Goal: Information Seeking & Learning: Learn about a topic

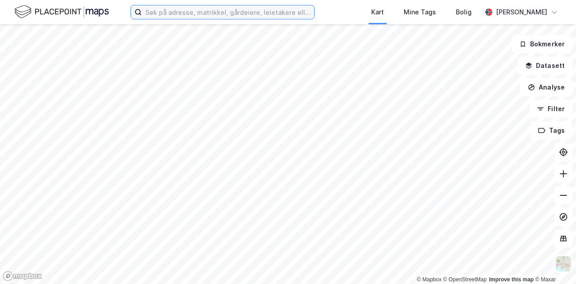
click at [246, 12] on input at bounding box center [228, 11] width 172 height 13
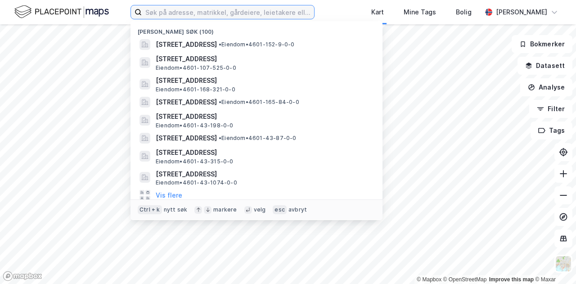
paste input "Engevikvegen 131"
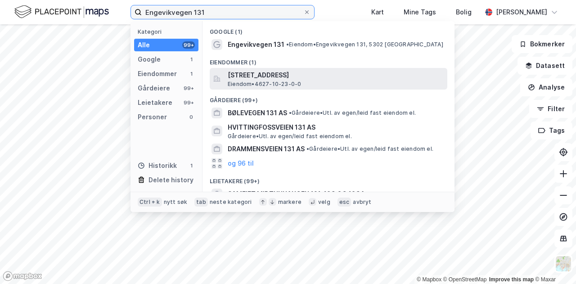
type input "Engevikvegen 131"
click at [255, 77] on span "[STREET_ADDRESS]" at bounding box center [336, 75] width 216 height 11
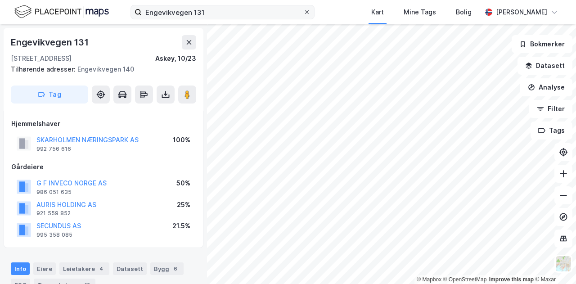
click at [310, 13] on icon at bounding box center [306, 11] width 5 height 5
click at [303, 13] on input "Engevikvegen 131" at bounding box center [223, 11] width 162 height 13
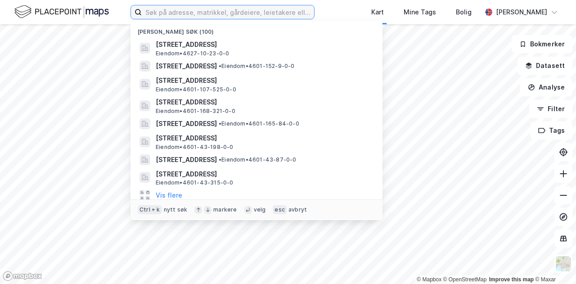
click at [245, 11] on input at bounding box center [228, 11] width 172 height 13
paste input "[PERSON_NAME] 5"
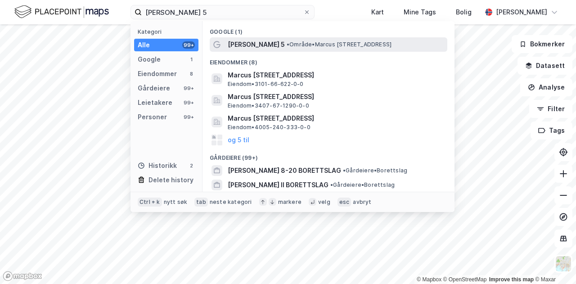
click at [270, 47] on span "[PERSON_NAME] 5" at bounding box center [256, 44] width 57 height 11
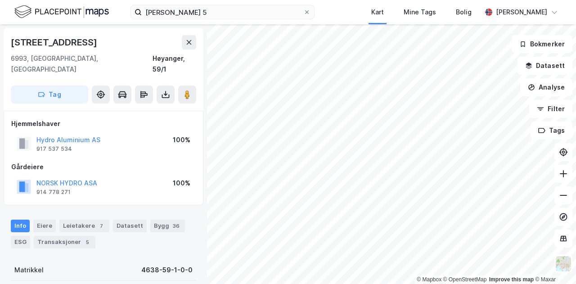
click at [302, 0] on html "[PERSON_NAME] 5 Kart Mine Tags Bolig [PERSON_NAME] © Mapbox © OpenStreetMap Imp…" at bounding box center [288, 142] width 576 height 284
click at [313, 283] on html "[PERSON_NAME] 5 Kart Mine Tags Bolig [PERSON_NAME] © Mapbox © OpenStreetMap Imp…" at bounding box center [288, 142] width 576 height 284
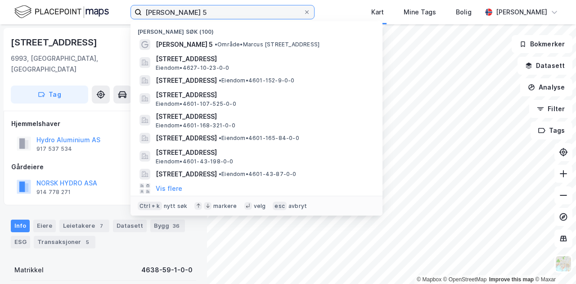
click at [247, 18] on input "[PERSON_NAME] 5" at bounding box center [223, 11] width 162 height 13
paste input "Kolåsvegen 1-7"
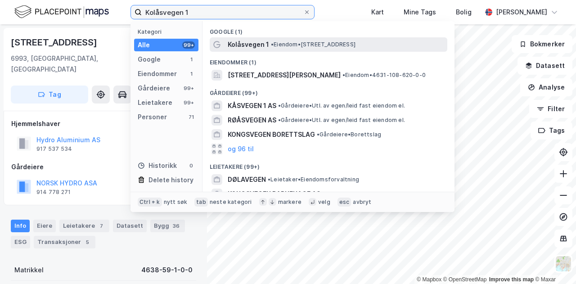
type input "Kolåsvegen 1"
click at [296, 42] on span "• Eiendom • [STREET_ADDRESS]" at bounding box center [313, 44] width 85 height 7
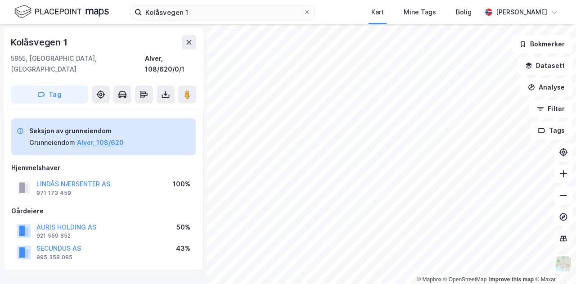
click at [560, 237] on icon at bounding box center [563, 238] width 9 height 9
click at [192, 44] on icon at bounding box center [188, 42] width 7 height 7
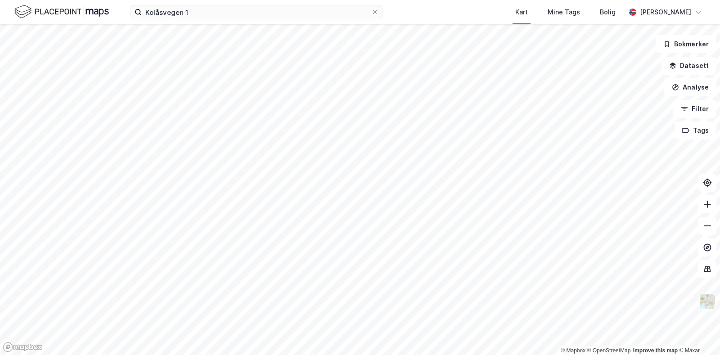
click at [575, 283] on img at bounding box center [707, 301] width 17 height 17
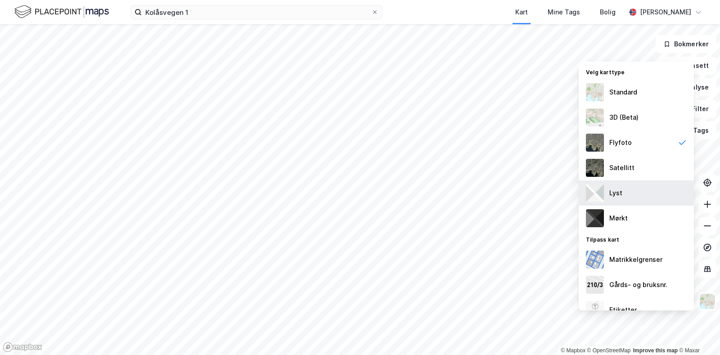
drag, startPoint x: 620, startPoint y: 199, endPoint x: 627, endPoint y: 197, distance: 7.0
click at [575, 197] on div "Lyst" at bounding box center [636, 192] width 115 height 25
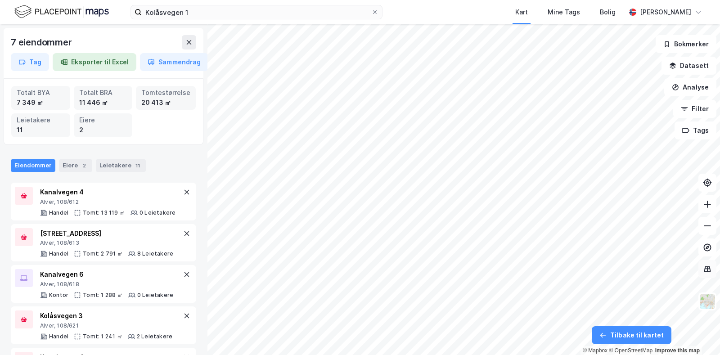
click at [575, 275] on button at bounding box center [707, 269] width 18 height 18
click at [575, 269] on icon at bounding box center [707, 269] width 9 height 9
click at [575, 283] on img at bounding box center [707, 301] width 17 height 17
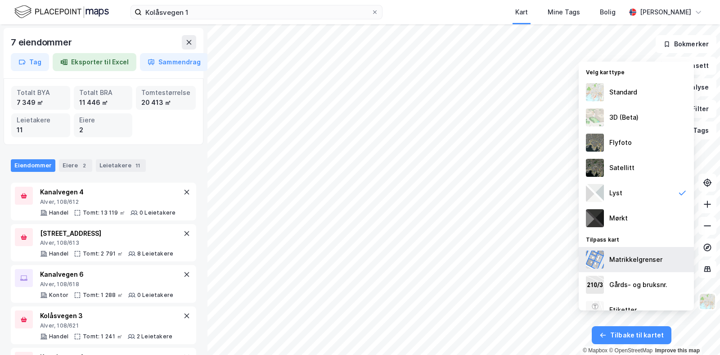
click at [575, 258] on div "Matrikkelgrenser" at bounding box center [635, 259] width 53 height 11
click at [575, 283] on img at bounding box center [707, 301] width 17 height 17
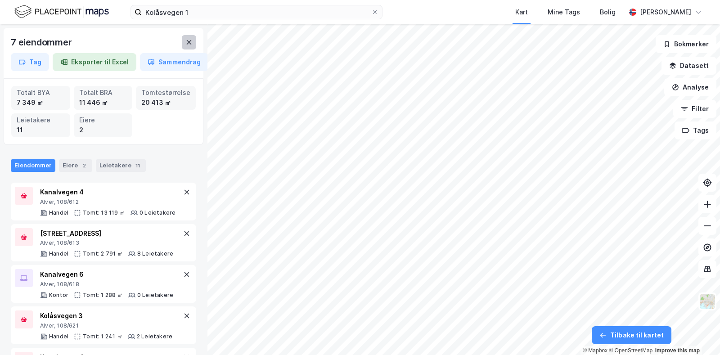
click at [192, 43] on icon at bounding box center [188, 42] width 7 height 7
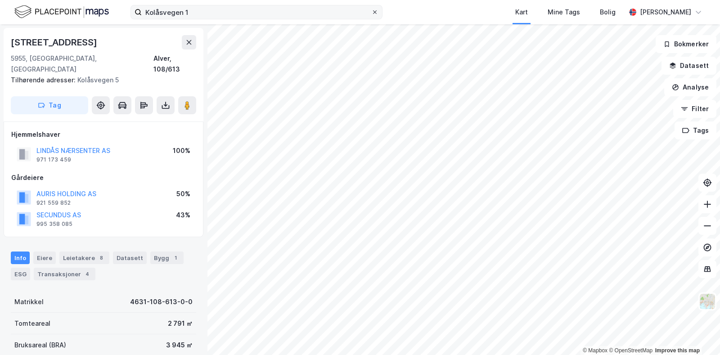
click at [373, 11] on icon at bounding box center [375, 12] width 4 height 4
click at [371, 11] on input "Kolåsvegen 1" at bounding box center [256, 11] width 229 height 13
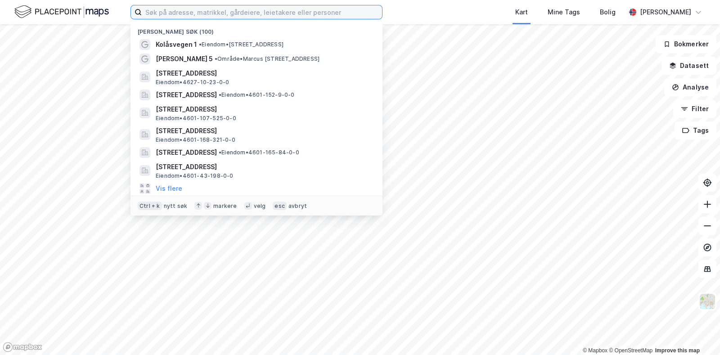
paste input "[STREET_ADDRESS]"
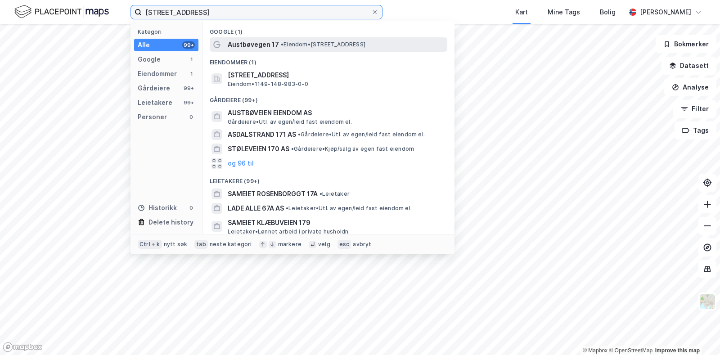
type input "[STREET_ADDRESS]"
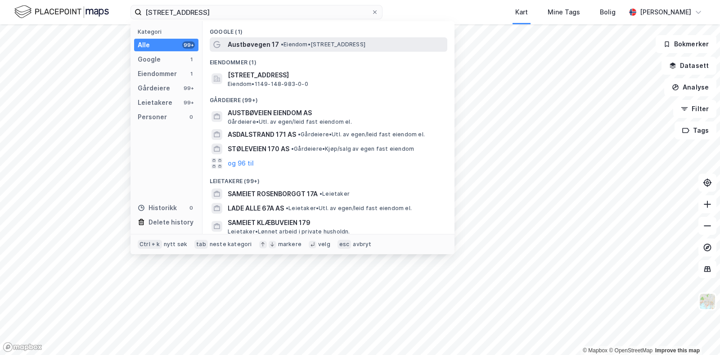
click at [308, 45] on span "• Eiendom • [STREET_ADDRESS]" at bounding box center [323, 44] width 85 height 7
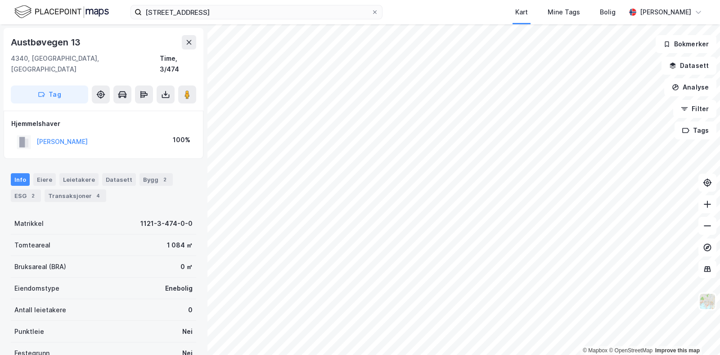
click at [434, 283] on html "Austbøvegen 17A Kart Mine Tags Bolig [PERSON_NAME] © Mapbox © OpenStreetMap Imp…" at bounding box center [360, 177] width 720 height 355
